Goal: Find specific page/section: Find specific page/section

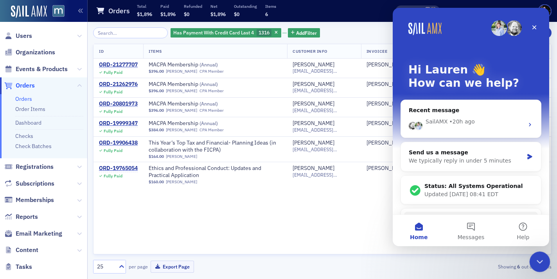
click at [538, 263] on icon "Close Intercom Messenger" at bounding box center [538, 260] width 9 height 9
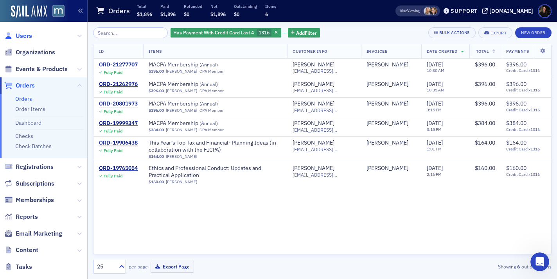
click at [20, 33] on span "Users" at bounding box center [24, 36] width 16 height 9
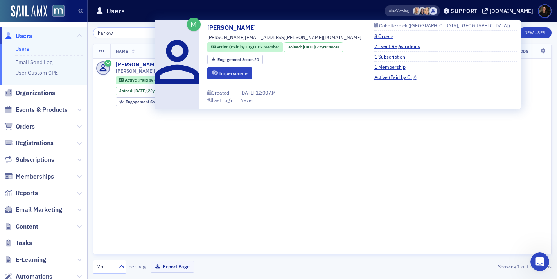
type input "harlow"
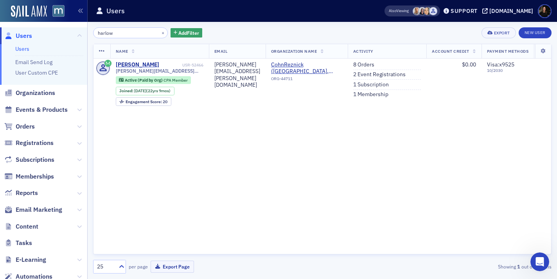
click at [305, 200] on div "Name Email Organization Name Activity Account Credit Payment Methods Job Type D…" at bounding box center [322, 149] width 458 height 211
